Goal: Task Accomplishment & Management: Complete application form

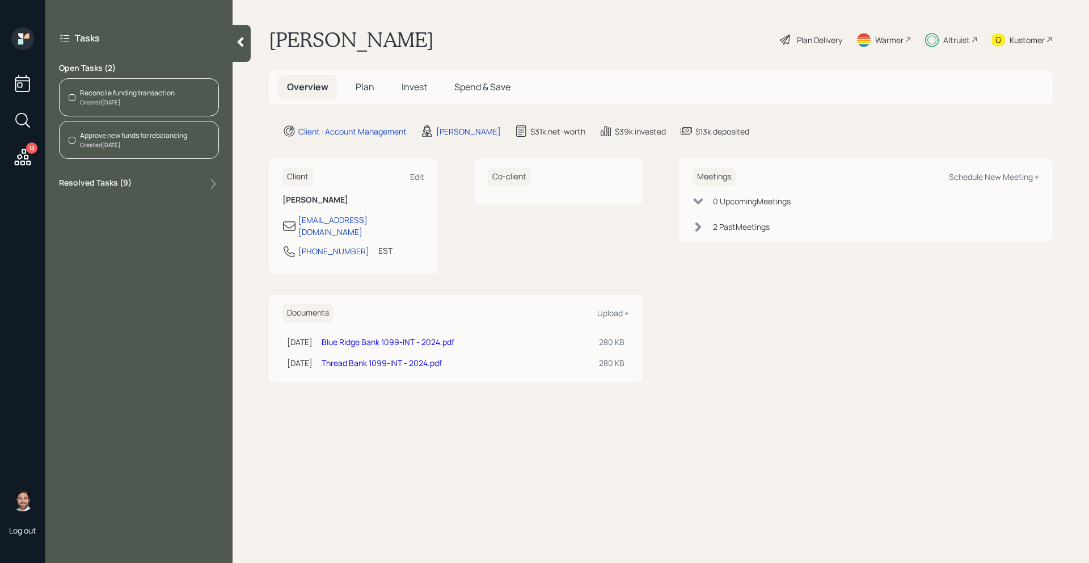
click at [96, 98] on div "Created [DATE]" at bounding box center [127, 102] width 95 height 9
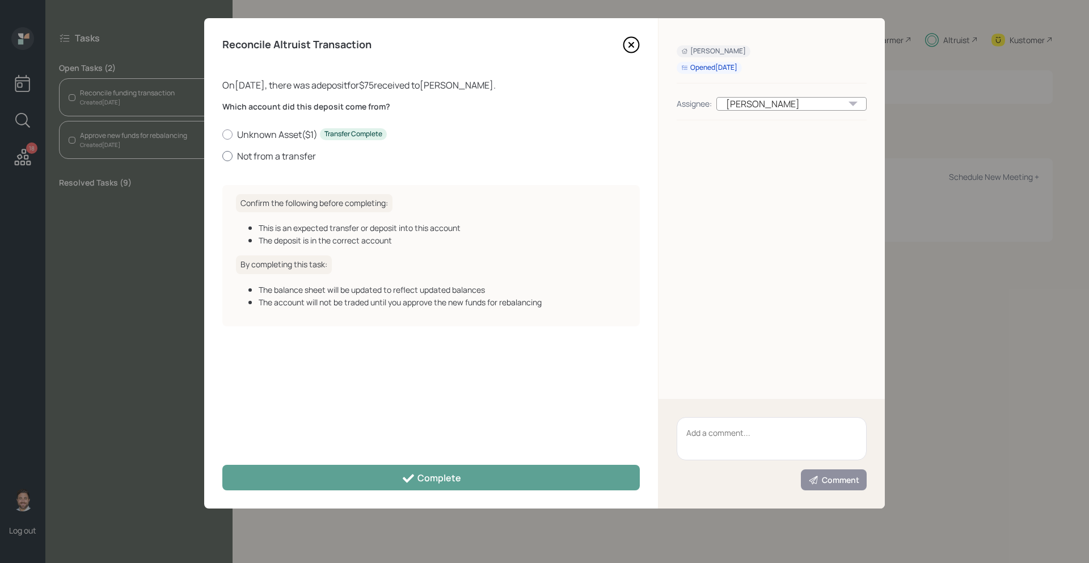
click at [266, 151] on label "Not from a transfer" at bounding box center [431, 156] width 418 height 12
click at [222, 155] on input "Not from a transfer" at bounding box center [222, 155] width 1 height 1
radio input "true"
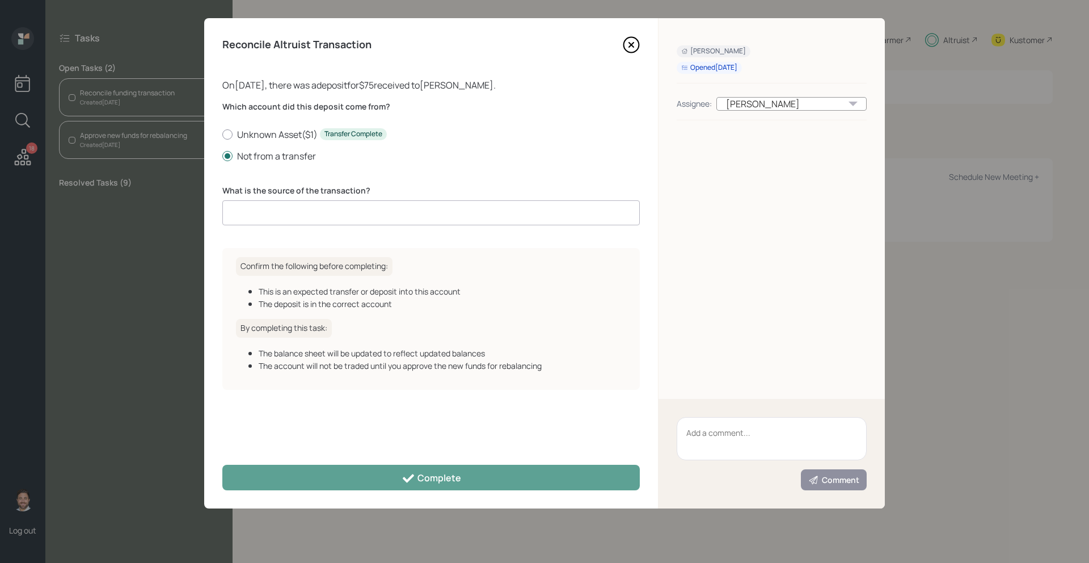
click at [300, 211] on input at bounding box center [431, 212] width 418 height 25
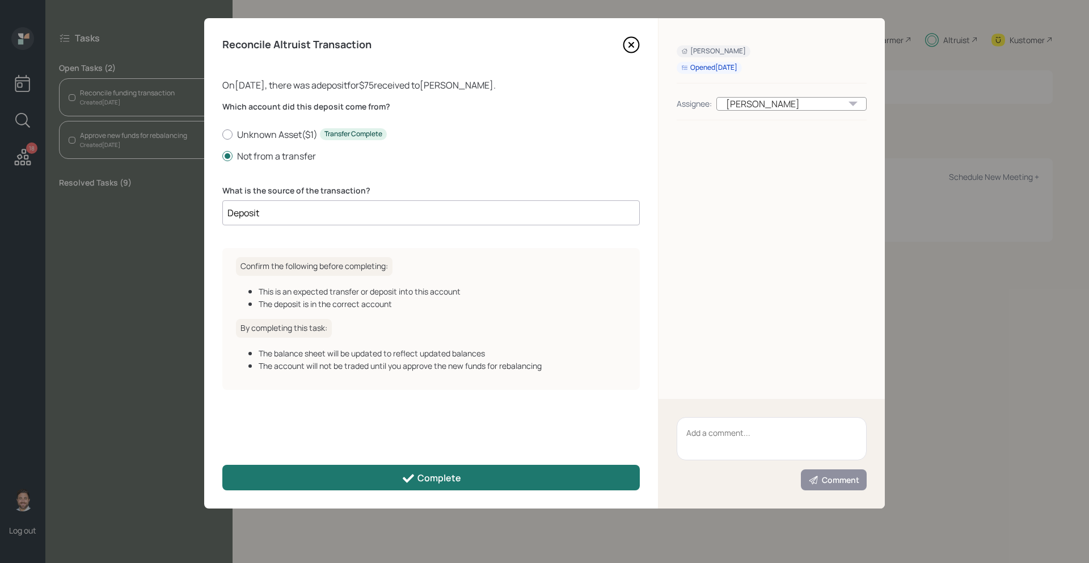
type input "Deposit"
click at [431, 476] on div "Complete" at bounding box center [432, 479] width 60 height 14
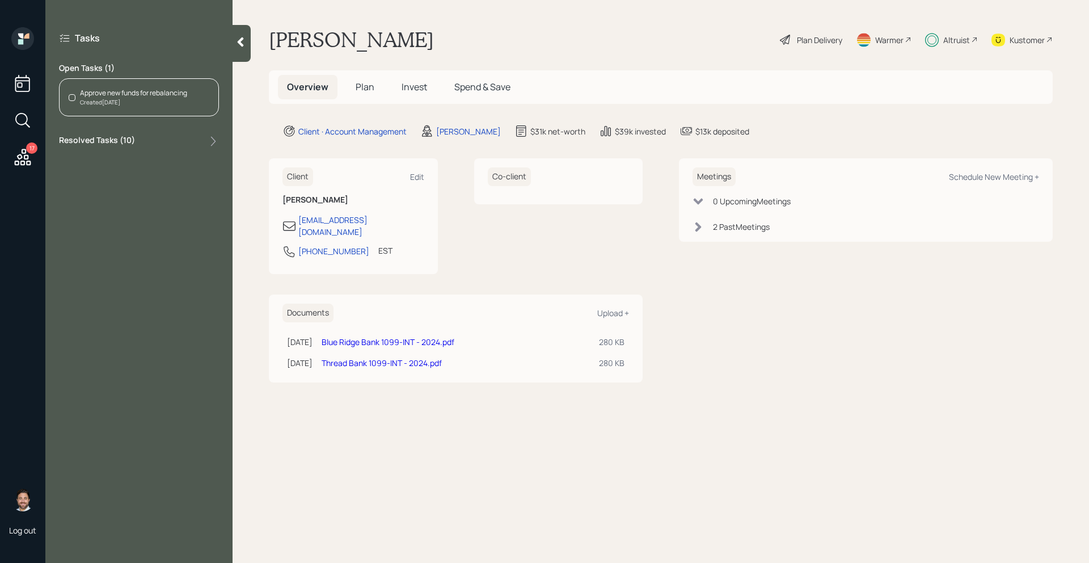
click at [134, 102] on div "Created [DATE]" at bounding box center [133, 102] width 107 height 9
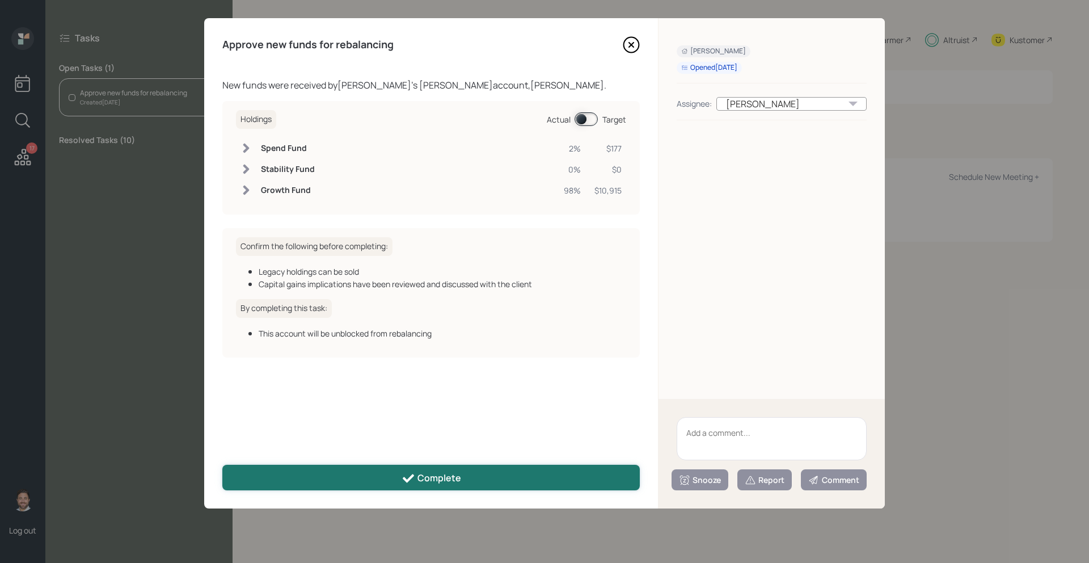
click at [502, 483] on button "Complete" at bounding box center [431, 478] width 418 height 26
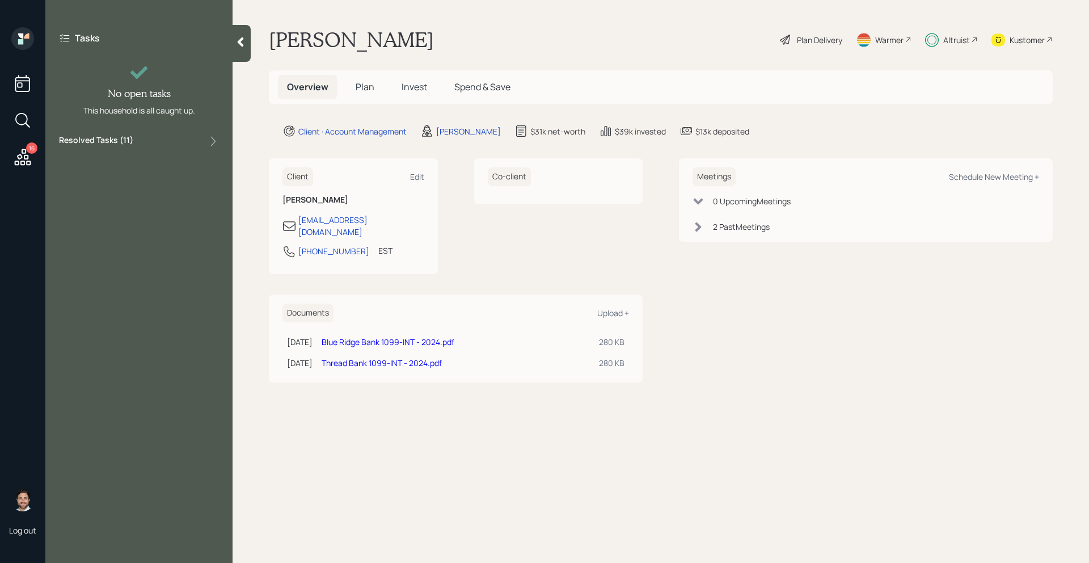
click at [29, 157] on icon at bounding box center [22, 157] width 20 height 20
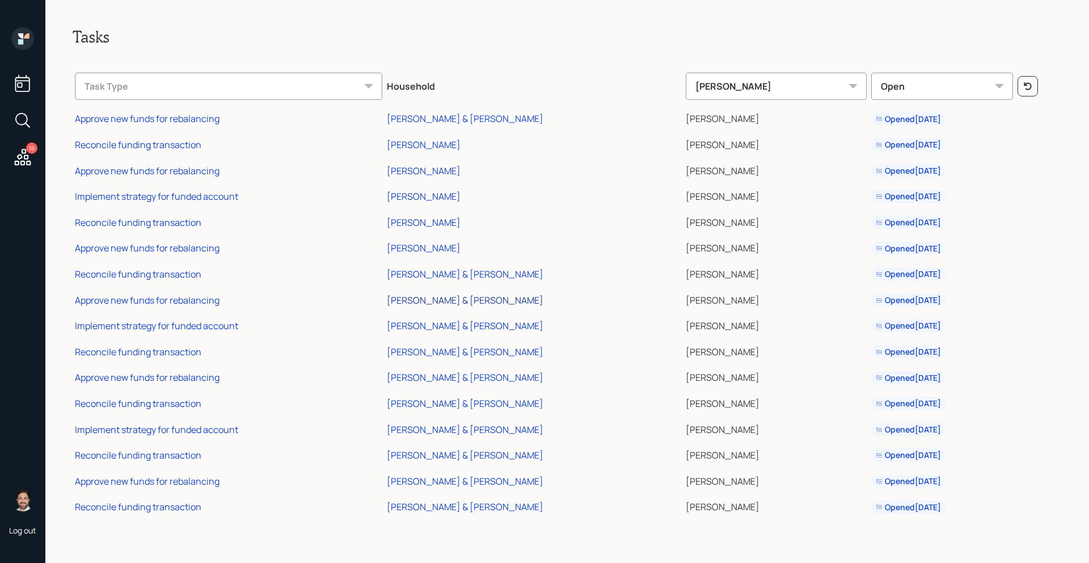
click at [453, 300] on div "[PERSON_NAME] & [PERSON_NAME]" at bounding box center [465, 300] width 157 height 12
